Goal: Information Seeking & Learning: Learn about a topic

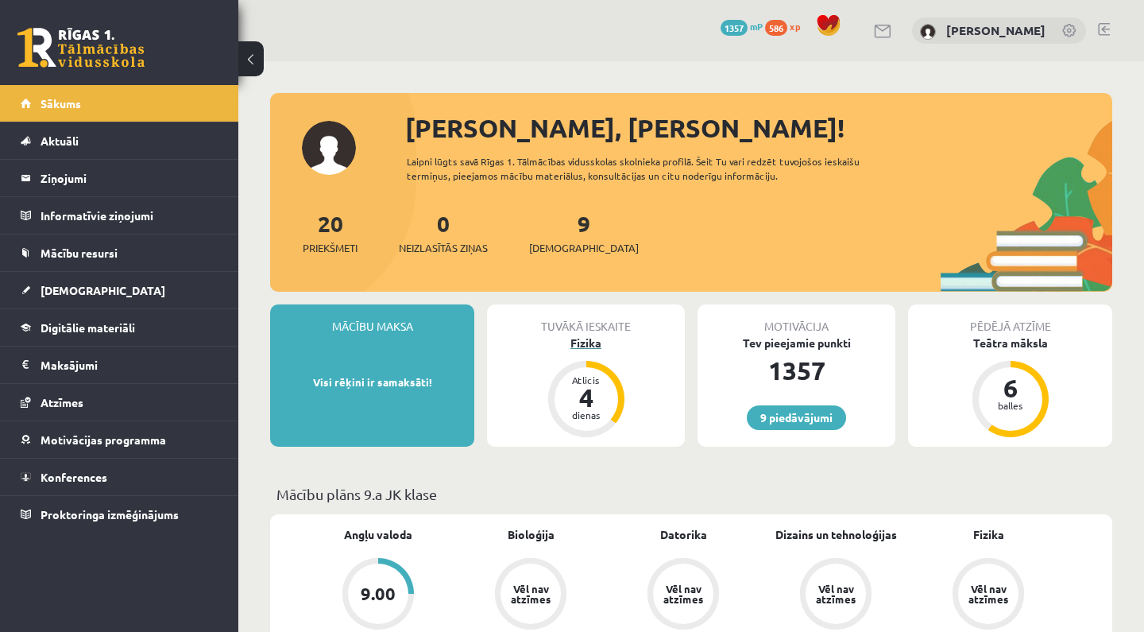
click at [590, 335] on div "Fizika" at bounding box center [586, 342] width 198 height 17
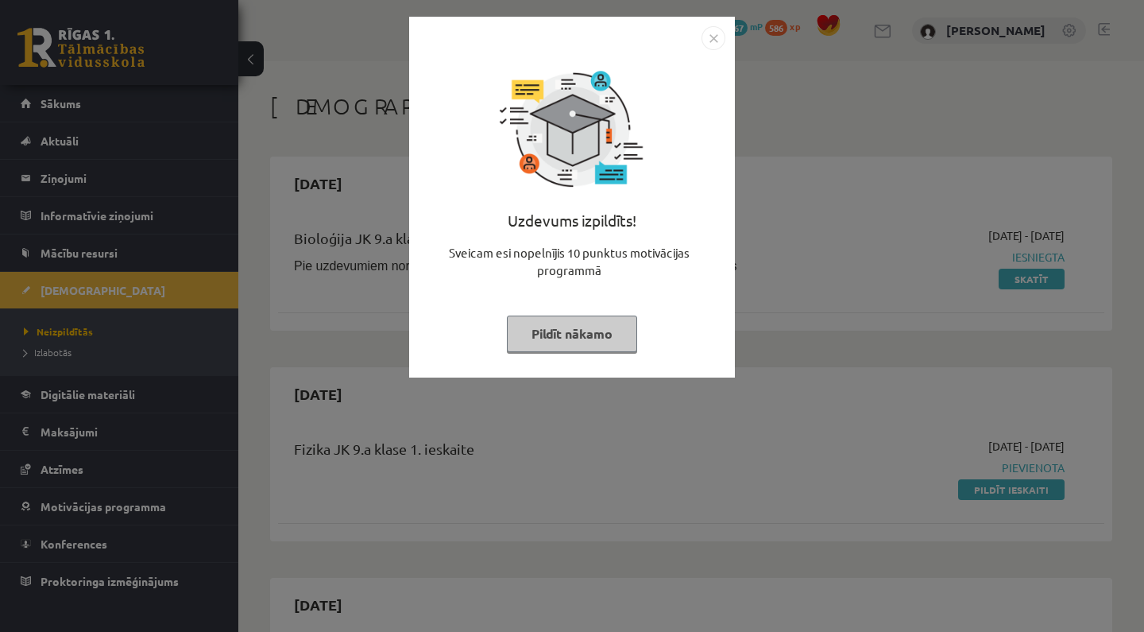
click at [590, 336] on button "Pildīt nākamo" at bounding box center [572, 333] width 130 height 37
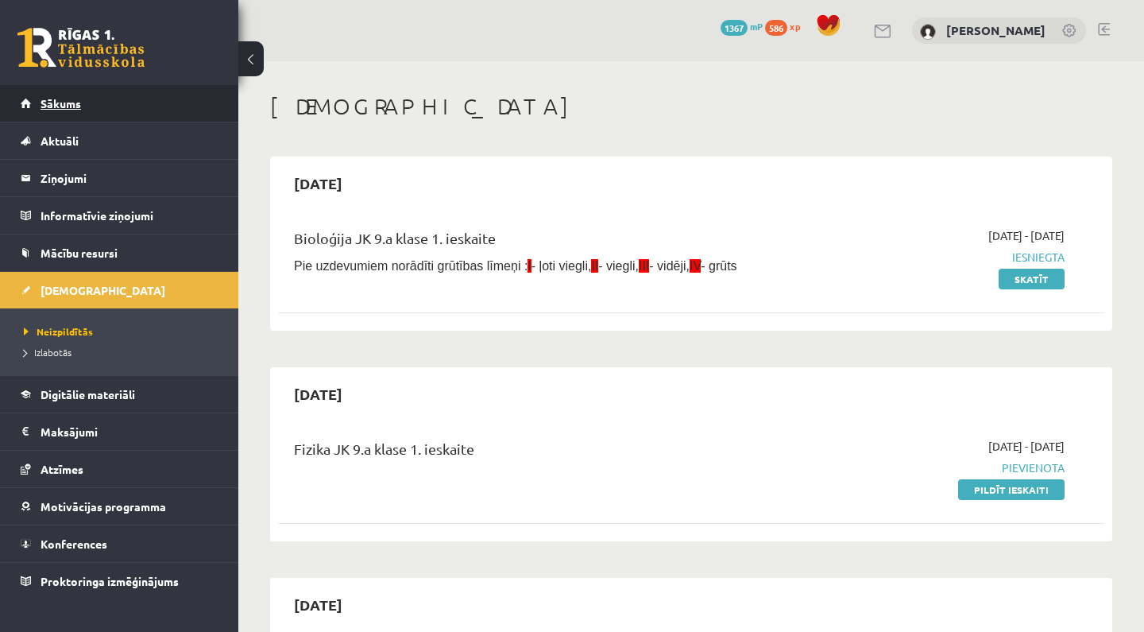
click at [148, 101] on link "Sākums" at bounding box center [120, 103] width 198 height 37
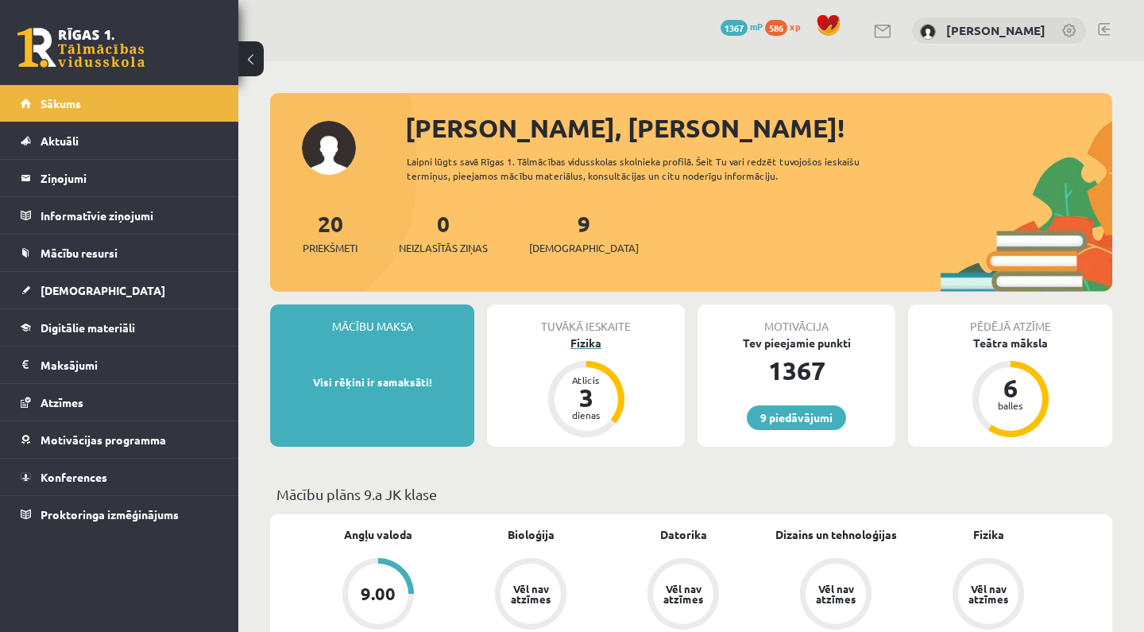
click at [590, 347] on div "Fizika" at bounding box center [586, 342] width 198 height 17
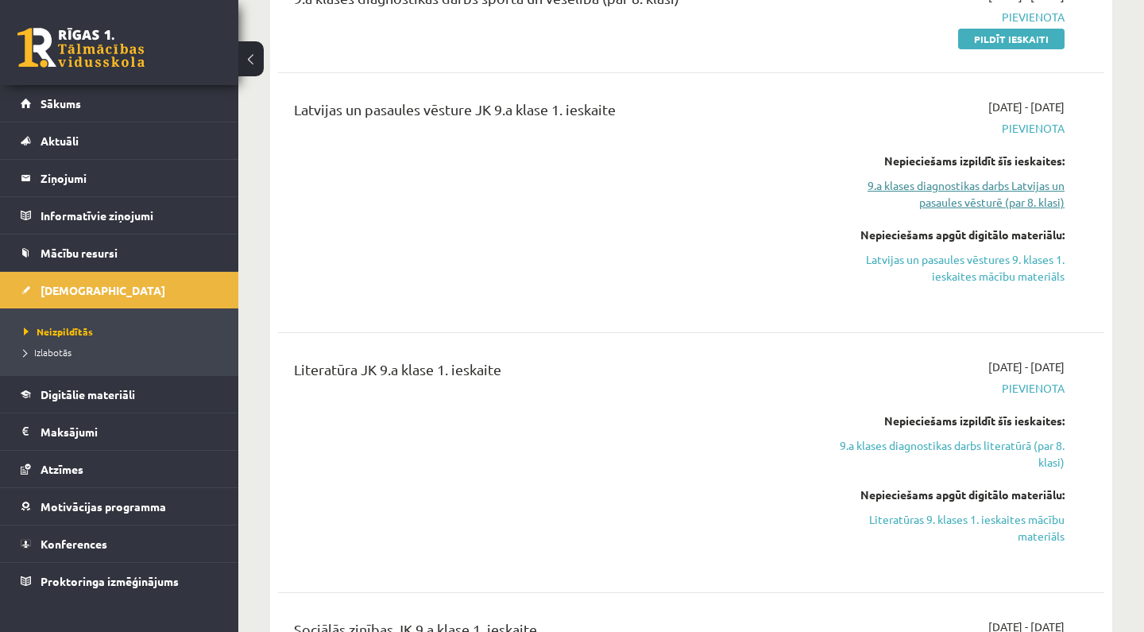
scroll to position [1030, 0]
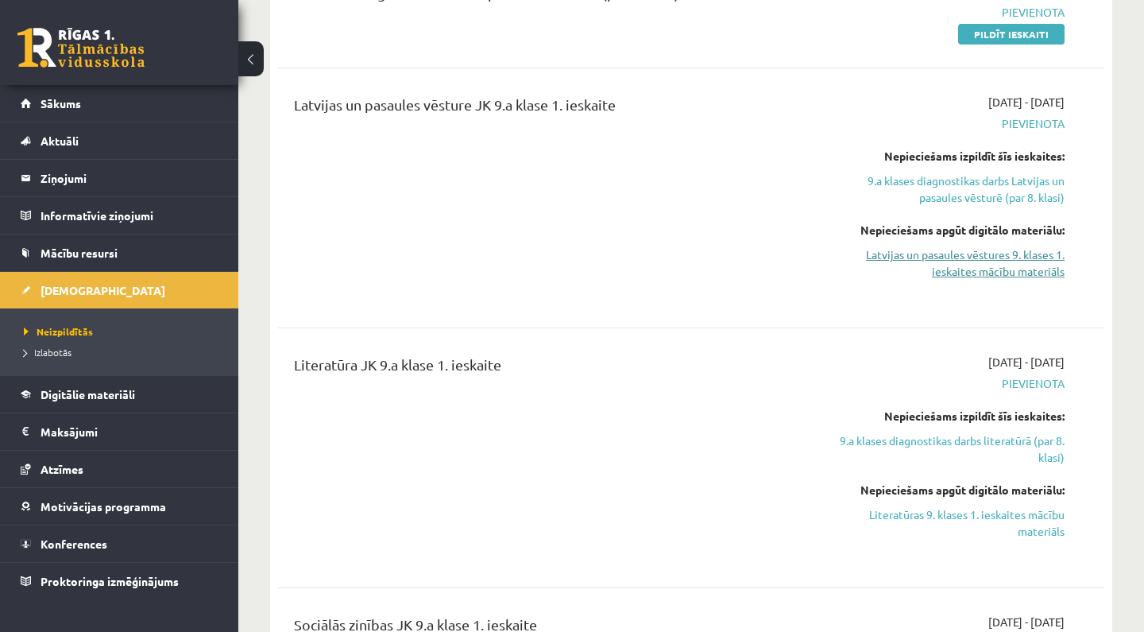
click at [979, 248] on link "Latvijas un pasaules vēstures 9. klases 1. ieskaites mācību materiāls" at bounding box center [944, 262] width 241 height 33
